Goal: Navigation & Orientation: Understand site structure

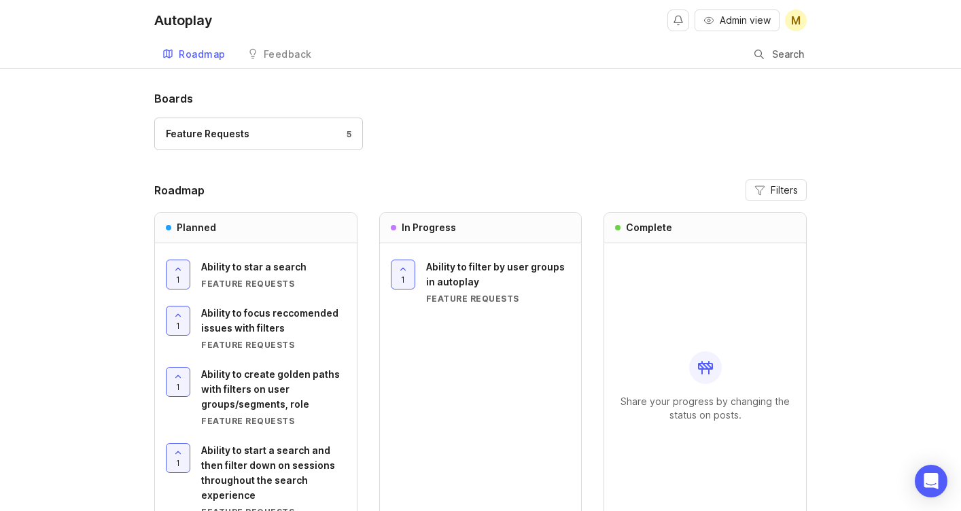
click at [833, 41] on div "Autoplay Admin view M Roadmap Feedback Feature Requests Search" at bounding box center [480, 34] width 961 height 68
click at [279, 57] on div "Feedback" at bounding box center [288, 55] width 48 height 10
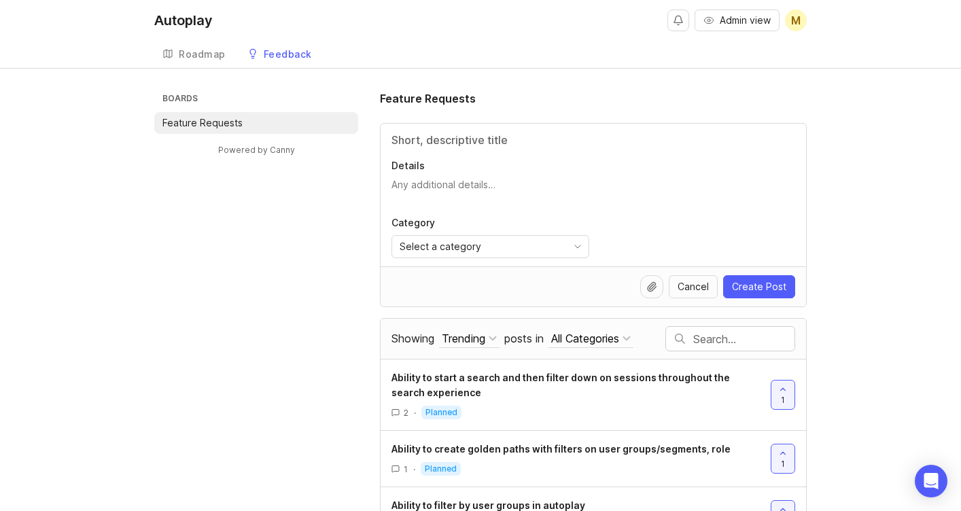
click at [279, 56] on div "Feedback" at bounding box center [288, 55] width 48 height 10
click at [193, 50] on div "Roadmap" at bounding box center [202, 55] width 47 height 10
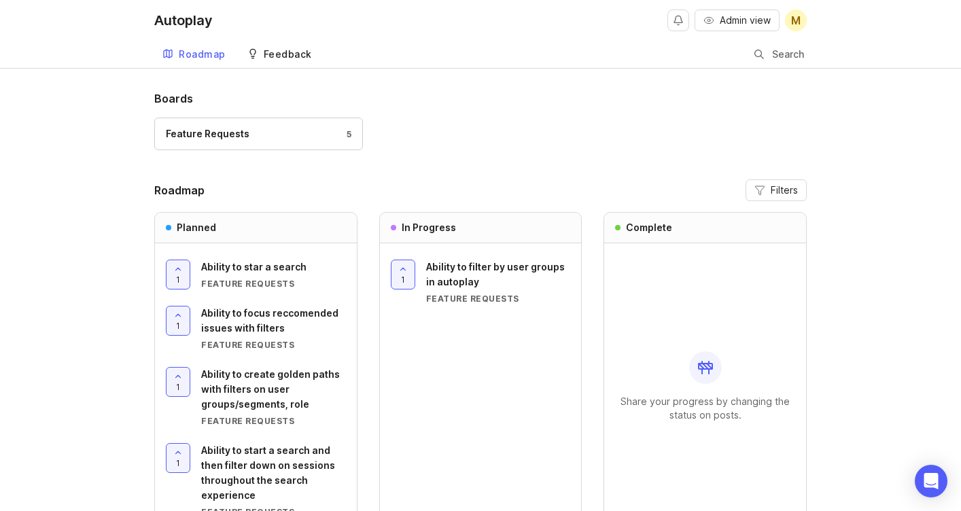
click at [289, 56] on div "Feedback" at bounding box center [288, 55] width 48 height 10
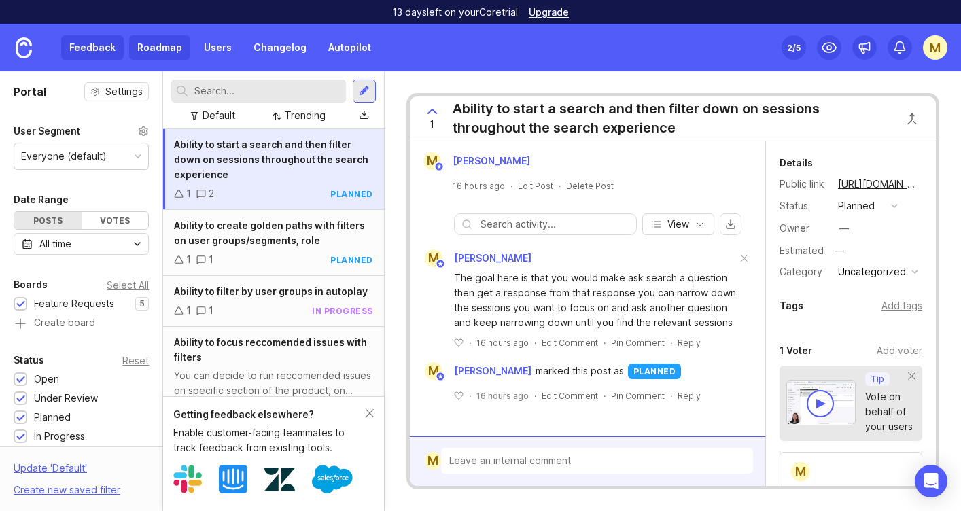
click at [169, 46] on link "Roadmap" at bounding box center [159, 47] width 61 height 24
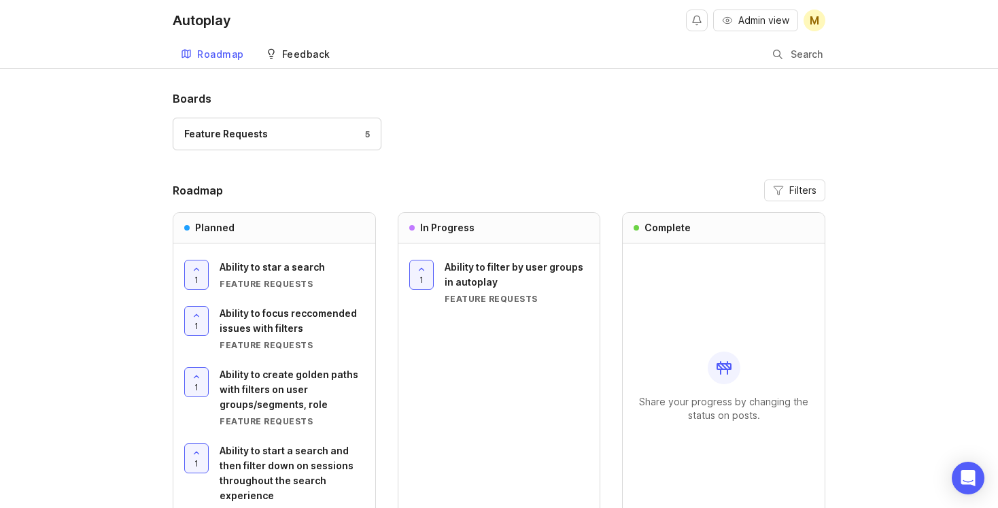
click at [301, 50] on div "Feedback" at bounding box center [306, 55] width 48 height 10
